Goal: Information Seeking & Learning: Learn about a topic

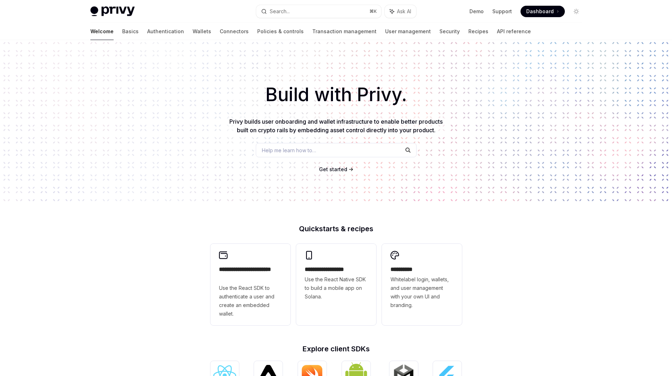
scroll to position [201, 0]
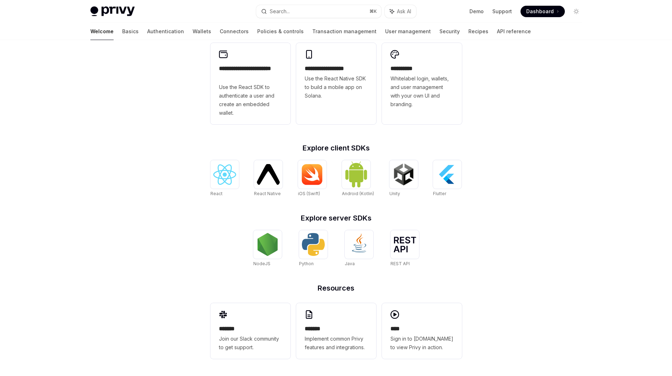
click at [638, 300] on div "**********" at bounding box center [336, 107] width 672 height 536
click at [497, 32] on link "API reference" at bounding box center [514, 31] width 34 height 17
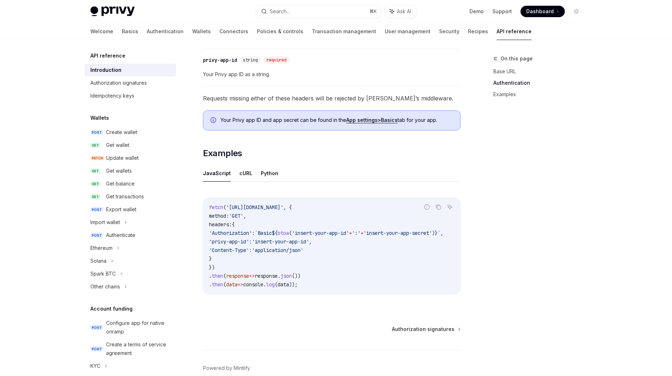
scroll to position [378, 0]
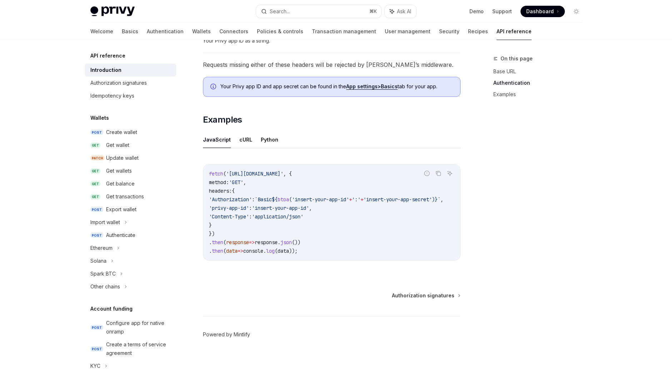
click at [241, 333] on link "Powered by Mintlify" at bounding box center [226, 334] width 47 height 7
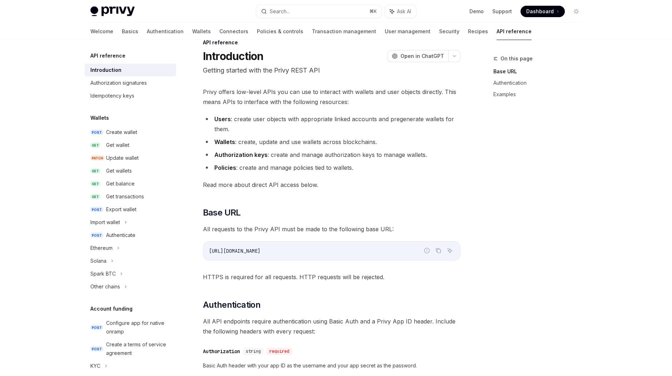
scroll to position [0, 0]
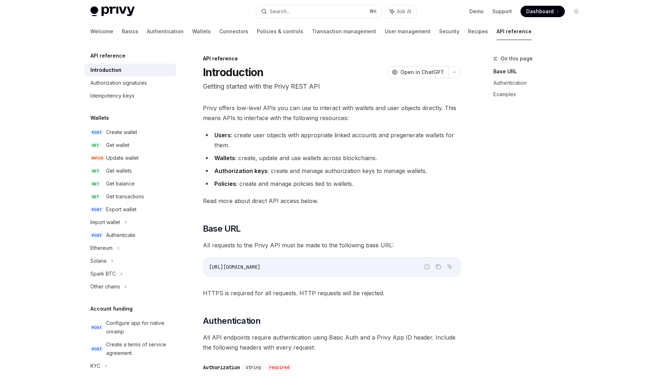
click at [117, 14] on img at bounding box center [112, 11] width 44 height 10
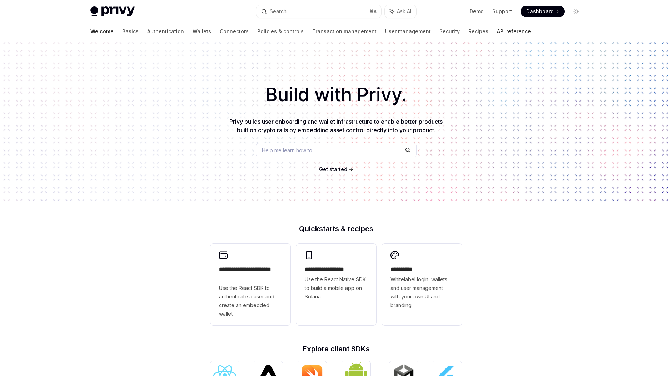
click at [497, 35] on link "API reference" at bounding box center [514, 31] width 34 height 17
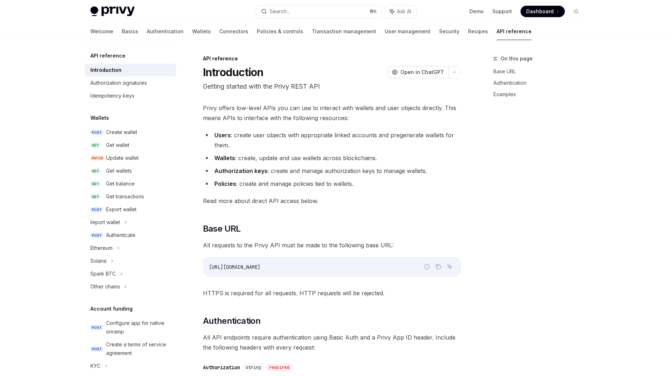
type textarea "*"
